Goal: Consume media (video, audio)

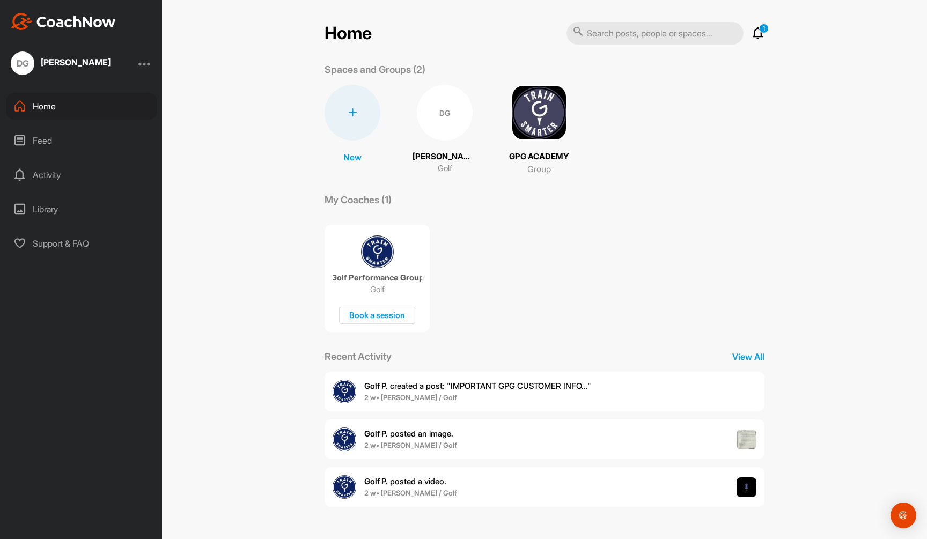
click at [349, 478] on img at bounding box center [344, 487] width 24 height 24
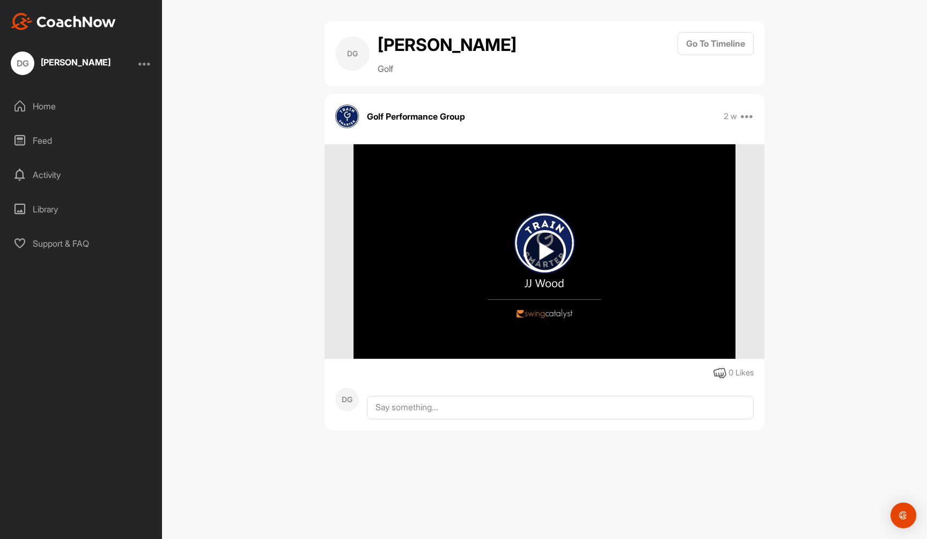
click at [431, 285] on img at bounding box center [543, 251] width 381 height 214
